Goal: Transaction & Acquisition: Purchase product/service

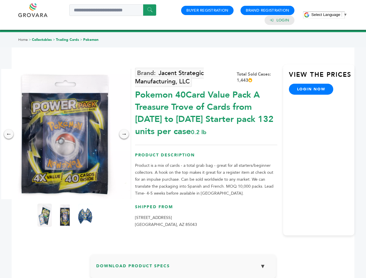
click at [329, 14] on span "Select Language" at bounding box center [325, 14] width 29 height 4
click at [65, 134] on img at bounding box center [65, 134] width 130 height 130
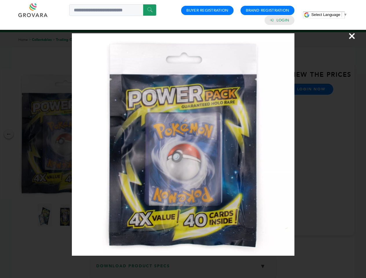
click at [9, 134] on div "×" at bounding box center [183, 139] width 366 height 278
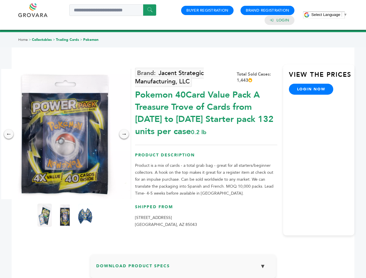
click at [124, 134] on div "→" at bounding box center [123, 134] width 9 height 9
click at [45, 215] on img at bounding box center [44, 215] width 14 height 23
click at [0, 0] on div "×" at bounding box center [0, 0] width 0 height 0
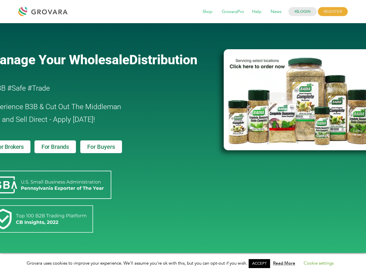
click at [261, 264] on link "ACCEPT" at bounding box center [259, 263] width 21 height 9
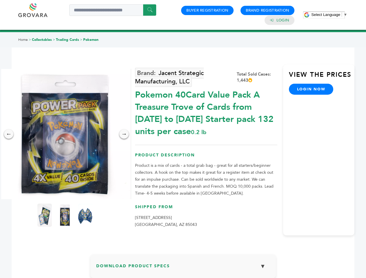
click at [329, 14] on span "Select Language" at bounding box center [325, 14] width 29 height 4
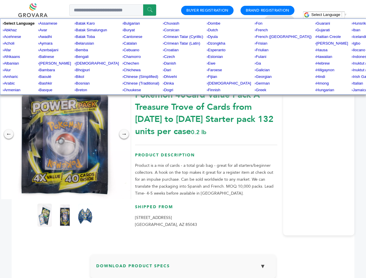
click at [65, 134] on img at bounding box center [65, 134] width 130 height 130
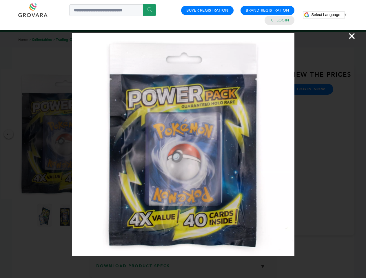
click at [9, 134] on div "×" at bounding box center [183, 139] width 366 height 278
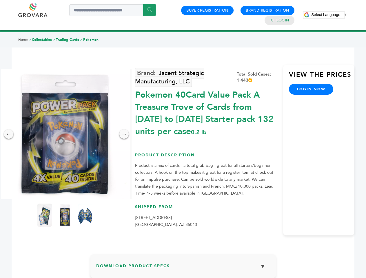
click at [124, 134] on div "→" at bounding box center [123, 134] width 9 height 9
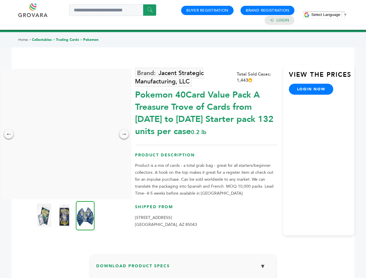
click at [45, 215] on img at bounding box center [44, 215] width 14 height 23
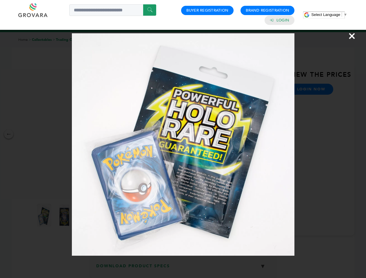
click at [65, 215] on div "×" at bounding box center [183, 139] width 366 height 278
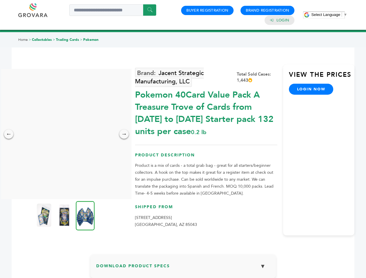
click at [85, 215] on img at bounding box center [85, 215] width 19 height 29
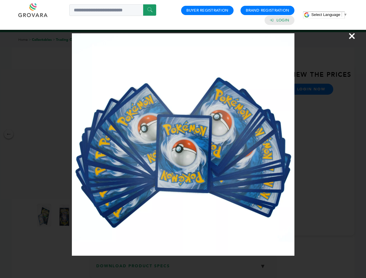
click at [183, 269] on div "×" at bounding box center [183, 139] width 366 height 278
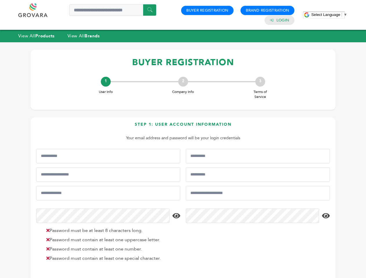
click at [329, 14] on span "Select Language" at bounding box center [325, 14] width 29 height 4
click at [80, 278] on html "****** 0 0 Buyer Registration Brand Registration Login Select Language ​ ▼ Menu…" at bounding box center [183, 139] width 366 height 278
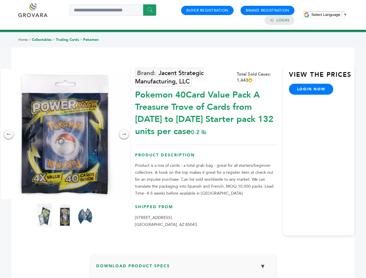
click at [329, 14] on span "Select Language" at bounding box center [325, 14] width 29 height 4
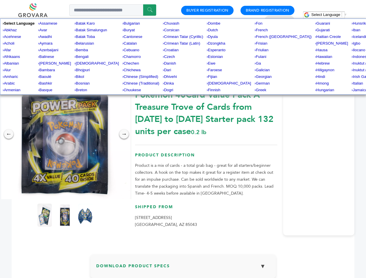
click at [65, 134] on img at bounding box center [65, 134] width 130 height 130
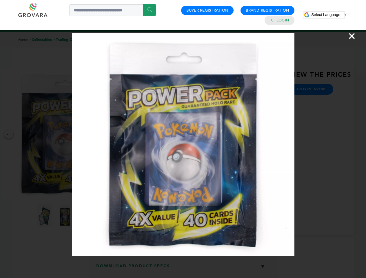
click at [9, 134] on div "×" at bounding box center [183, 139] width 366 height 278
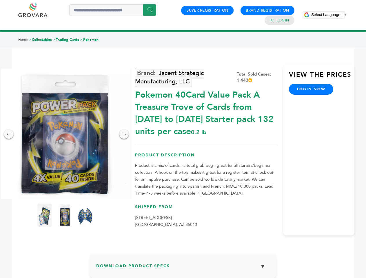
click at [124, 134] on div "→" at bounding box center [123, 134] width 9 height 9
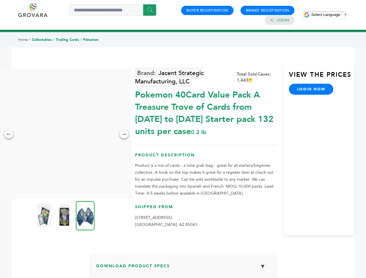
click at [45, 215] on img at bounding box center [44, 215] width 14 height 23
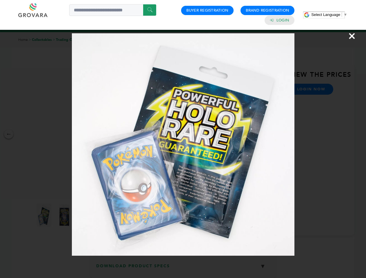
click at [65, 215] on div "×" at bounding box center [183, 139] width 366 height 278
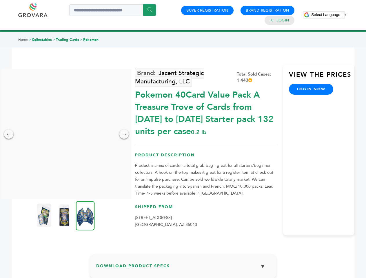
click at [85, 215] on img at bounding box center [85, 215] width 19 height 29
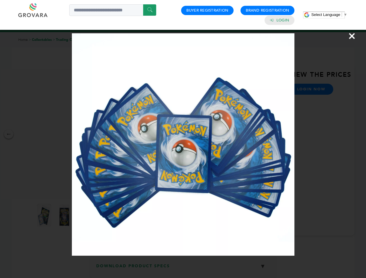
click at [183, 269] on div "×" at bounding box center [183, 139] width 366 height 278
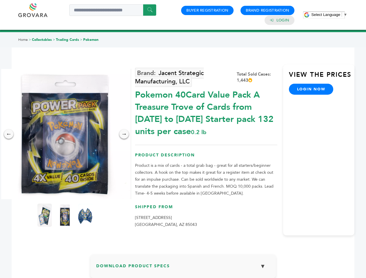
click at [329, 14] on span "Select Language" at bounding box center [325, 14] width 29 height 4
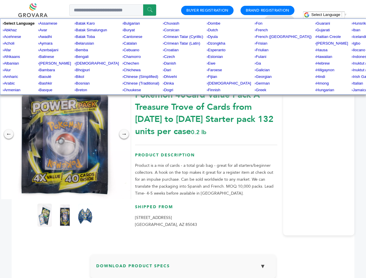
click at [65, 134] on img at bounding box center [65, 134] width 130 height 130
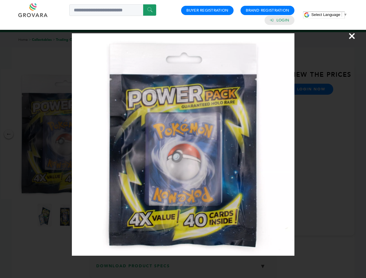
click at [9, 134] on div "×" at bounding box center [183, 139] width 366 height 278
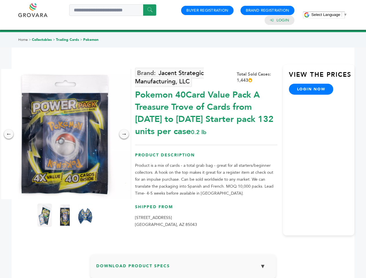
click at [124, 134] on div "→" at bounding box center [123, 134] width 9 height 9
click at [45, 215] on img at bounding box center [44, 215] width 14 height 23
click at [0, 0] on div "×" at bounding box center [0, 0] width 0 height 0
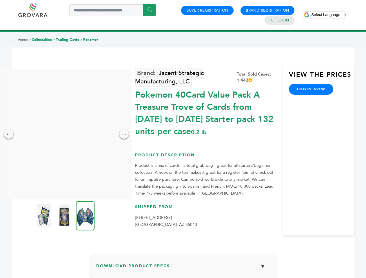
click at [85, 215] on img at bounding box center [85, 215] width 19 height 29
click at [0, 0] on div "×" at bounding box center [0, 0] width 0 height 0
